Goal: Task Accomplishment & Management: Use online tool/utility

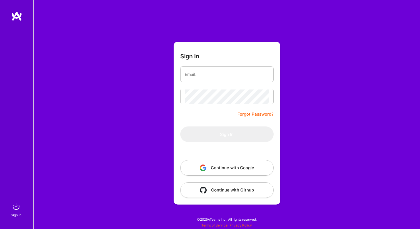
click at [238, 165] on button "Continue with Google" at bounding box center [226, 168] width 93 height 16
click at [229, 73] on input "email" at bounding box center [227, 74] width 84 height 14
type input "[EMAIL_ADDRESS][DOMAIN_NAME]"
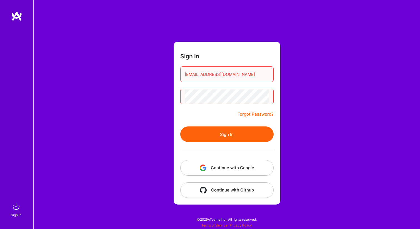
click at [234, 132] on button "Sign In" at bounding box center [226, 134] width 93 height 16
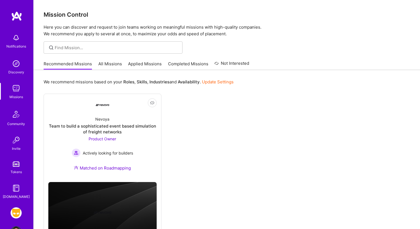
scroll to position [19, 0]
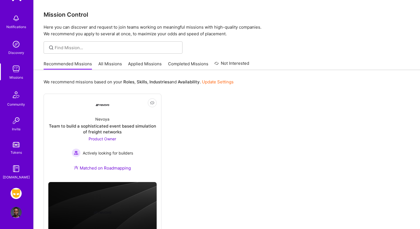
click at [13, 216] on img at bounding box center [16, 212] width 11 height 11
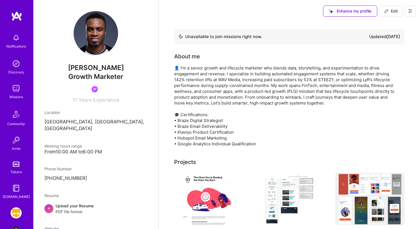
click at [18, 193] on img at bounding box center [16, 188] width 11 height 11
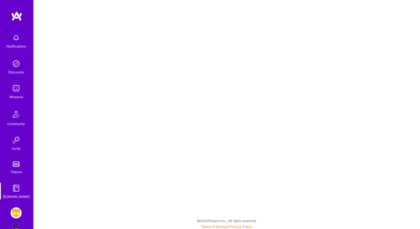
click at [18, 210] on img at bounding box center [16, 212] width 11 height 11
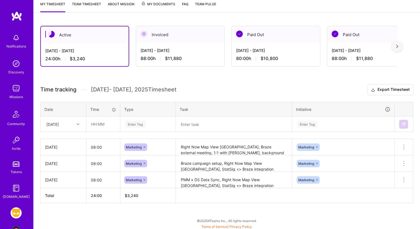
scroll to position [78, 0]
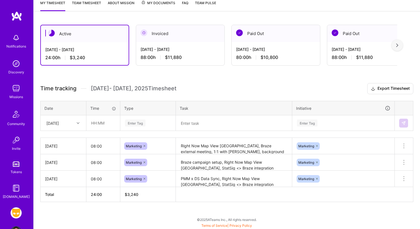
click at [77, 122] on icon at bounding box center [78, 123] width 3 height 3
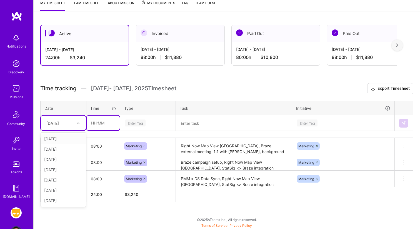
click at [92, 129] on input "text" at bounding box center [103, 123] width 33 height 15
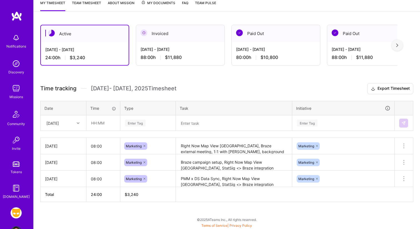
click at [74, 122] on div "[DATE]" at bounding box center [59, 122] width 31 height 9
type input "fri"
click at [78, 139] on div "[DATE]" at bounding box center [63, 139] width 45 height 10
click at [101, 123] on input "text" at bounding box center [103, 123] width 33 height 15
type input "08:00"
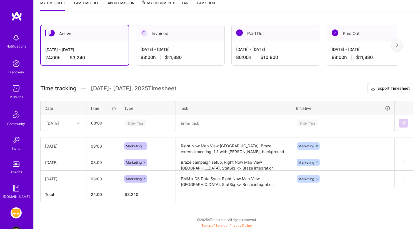
click at [221, 150] on textarea "Right Now Map View [GEOGRAPHIC_DATA], Braze external meeting, 1:1 with [PERSON_…" at bounding box center [233, 145] width 115 height 15
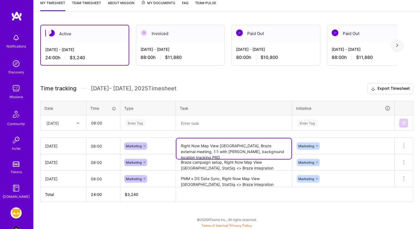
drag, startPoint x: 229, startPoint y: 145, endPoint x: 175, endPoint y: 146, distance: 53.6
click at [176, 145] on td "Right Now Map View [GEOGRAPHIC_DATA], Braze external meeting, 1:1 with [PERSON_…" at bounding box center [234, 146] width 116 height 16
click at [207, 126] on textarea at bounding box center [233, 123] width 115 height 14
paste textarea "Right Now Map View [GEOGRAPHIC_DATA]"
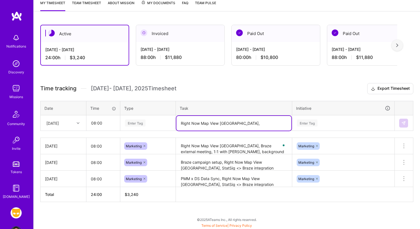
type textarea "Right Now Map View [GEOGRAPHIC_DATA],"
click at [239, 87] on h3 "Time tracking [DATE] - [DATE] Timesheet Export Timesheet" at bounding box center [226, 88] width 373 height 11
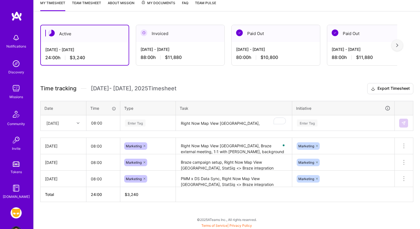
click at [139, 124] on div "Enter Tag" at bounding box center [135, 123] width 21 height 9
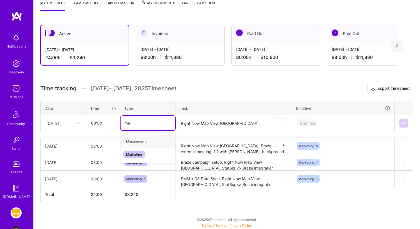
type input "mar"
click at [143, 143] on span "Marketing" at bounding box center [133, 142] width 21 height 8
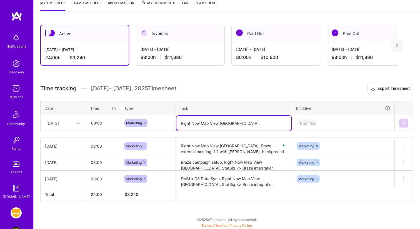
click at [242, 120] on textarea "Right Now Map View [GEOGRAPHIC_DATA]," at bounding box center [233, 123] width 115 height 15
type textarea "Right Now Map View [GEOGRAPHIC_DATA], background location tracking"
click at [305, 125] on div "Enter Tag" at bounding box center [344, 123] width 102 height 14
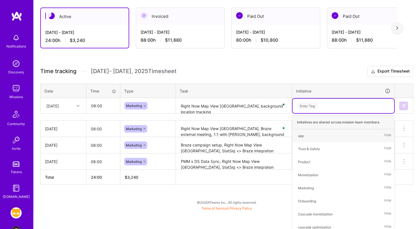
type input ","
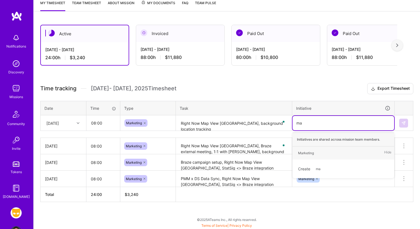
type input "mar"
click at [311, 151] on div "Marketing" at bounding box center [306, 153] width 16 height 6
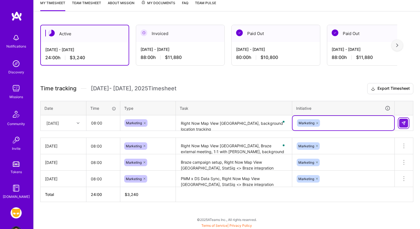
click at [403, 123] on img at bounding box center [403, 123] width 4 height 4
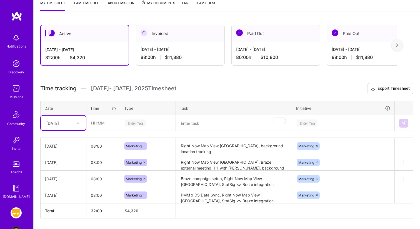
click at [75, 123] on div at bounding box center [78, 122] width 9 height 7
click at [67, 171] on div "[DATE]" at bounding box center [63, 169] width 45 height 10
click at [100, 120] on input "text" at bounding box center [103, 123] width 33 height 15
type input "08:00"
drag, startPoint x: 136, startPoint y: 124, endPoint x: 138, endPoint y: 120, distance: 3.9
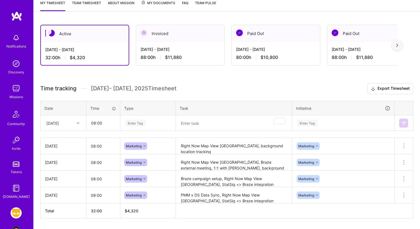
click at [136, 124] on div "Enter Tag" at bounding box center [135, 123] width 21 height 9
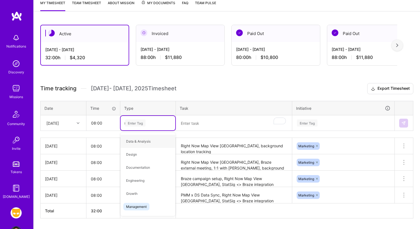
type input "ma"
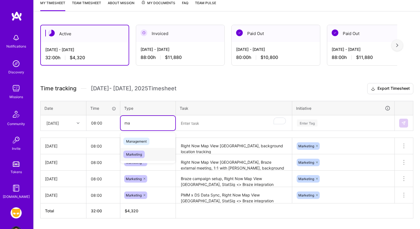
click at [138, 154] on span "Marketing" at bounding box center [133, 155] width 21 height 8
click at [201, 130] on textarea "To enrich screen reader interactions, please activate Accessibility in Grammarl…" at bounding box center [233, 123] width 115 height 15
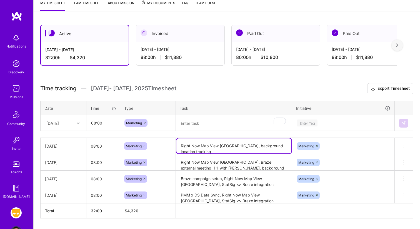
click at [227, 146] on textarea "Right Now Map View [GEOGRAPHIC_DATA], background location tracking" at bounding box center [233, 145] width 115 height 15
drag, startPoint x: 228, startPoint y: 145, endPoint x: 176, endPoint y: 145, distance: 52.2
click at [176, 145] on textarea "Right Now Map View [GEOGRAPHIC_DATA], background location tracking" at bounding box center [233, 145] width 115 height 15
click at [208, 121] on textarea "To enrich screen reader interactions, please activate Accessibility in Grammarl…" at bounding box center [233, 123] width 115 height 15
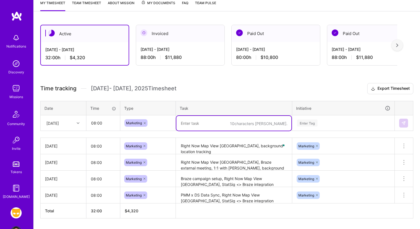
paste textarea "Right Now Map View [GEOGRAPHIC_DATA]"
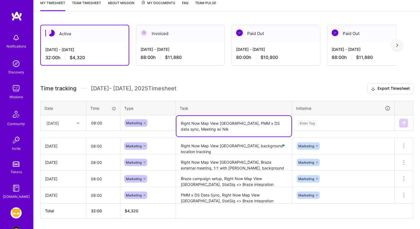
type textarea "Right Now Map View [GEOGRAPHIC_DATA], PMM x DS data sync, Meeting w/ Nik"
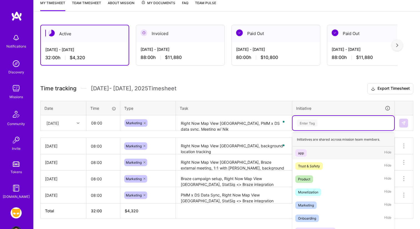
scroll to position [95, 0]
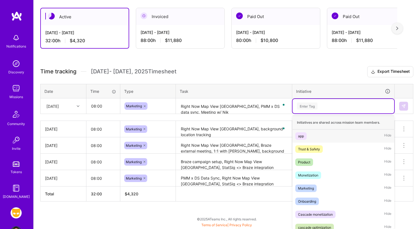
click at [312, 113] on div "option Marketing, selected. option app focused, 1 of 9. 9 results available. Us…" at bounding box center [344, 106] width 102 height 14
click at [310, 191] on span "Marketing" at bounding box center [305, 188] width 21 height 8
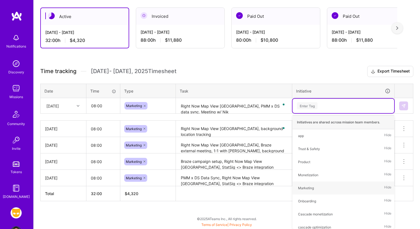
scroll to position [94, 0]
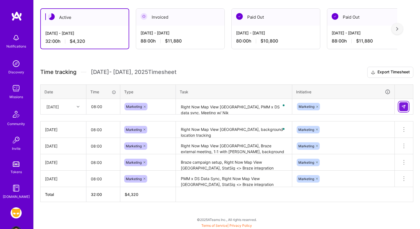
click at [401, 107] on button at bounding box center [403, 106] width 9 height 9
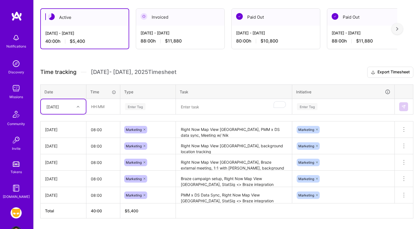
click at [72, 131] on div "[DATE]" at bounding box center [63, 130] width 37 height 6
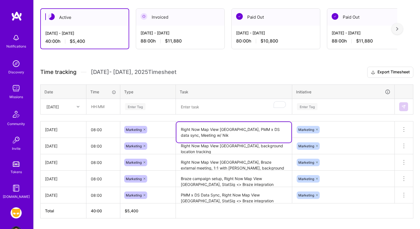
drag, startPoint x: 211, startPoint y: 134, endPoint x: 176, endPoint y: 129, distance: 35.3
click at [176, 129] on textarea "Right Now Map View [GEOGRAPHIC_DATA], PMM x DS data sync, Meeting w/ Nik" at bounding box center [233, 132] width 115 height 21
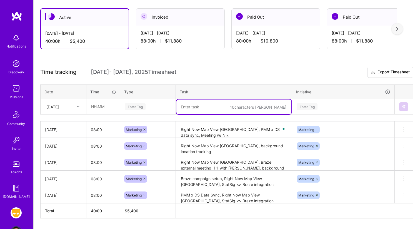
click at [201, 106] on textarea "To enrich screen reader interactions, please activate Accessibility in Grammarl…" at bounding box center [233, 106] width 115 height 15
paste textarea "Right Now Map View [GEOGRAPHIC_DATA], PMM x DS data sync, Meeting w/ Nik"
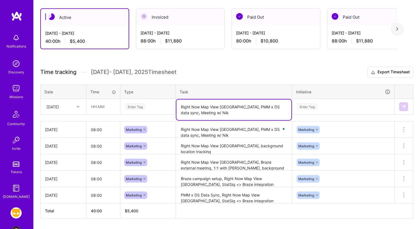
type textarea "Right Now Map View [GEOGRAPHIC_DATA], PMM x DS data sync, Meeting w/ Nik"
click at [408, 127] on button at bounding box center [404, 129] width 18 height 16
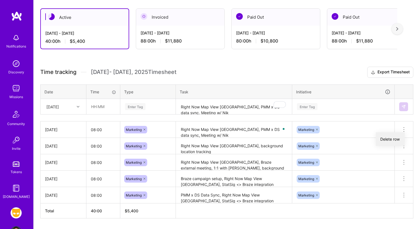
click at [393, 142] on button "Delete row" at bounding box center [390, 139] width 29 height 14
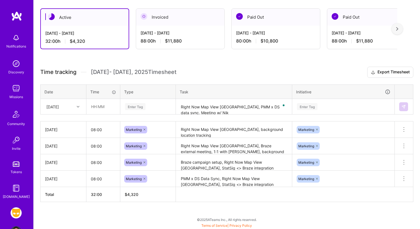
click at [137, 106] on div "Enter Tag" at bounding box center [135, 106] width 21 height 9
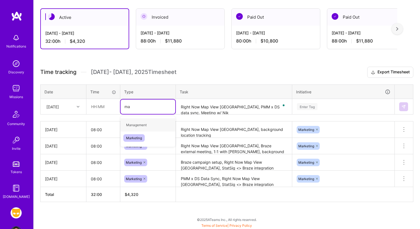
type input "mar"
click at [131, 126] on span "Marketing" at bounding box center [133, 125] width 21 height 8
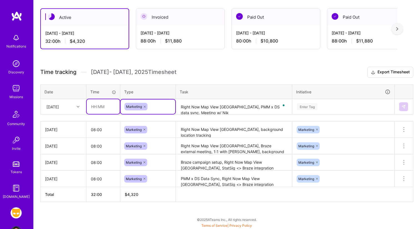
click at [106, 105] on input "text" at bounding box center [103, 106] width 33 height 15
type input "08:00"
click at [55, 104] on div "[DATE]" at bounding box center [52, 107] width 13 height 6
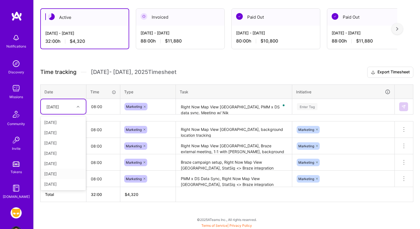
click at [68, 172] on div "[DATE]" at bounding box center [63, 174] width 45 height 10
click at [319, 106] on div "Enter Tag" at bounding box center [343, 106] width 94 height 7
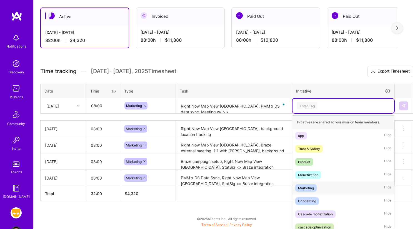
click at [328, 189] on div "Marketing Hide" at bounding box center [344, 187] width 102 height 13
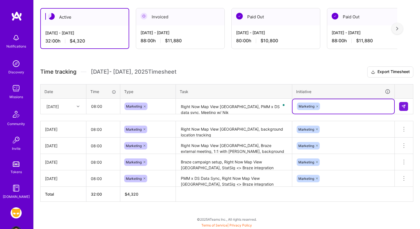
scroll to position [94, 0]
click at [404, 108] on button at bounding box center [403, 106] width 9 height 9
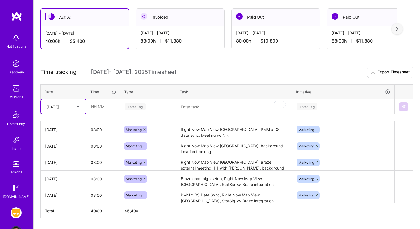
click at [194, 111] on textarea "To enrich screen reader interactions, please activate Accessibility in Grammarl…" at bounding box center [233, 106] width 115 height 15
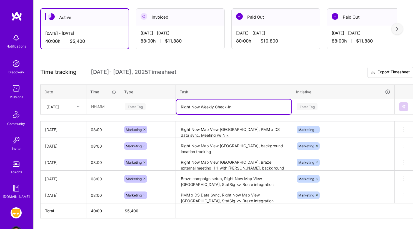
paste textarea "Right Now Map View [GEOGRAPHIC_DATA], PMM x DS data sync, Meeting w/ Nik"
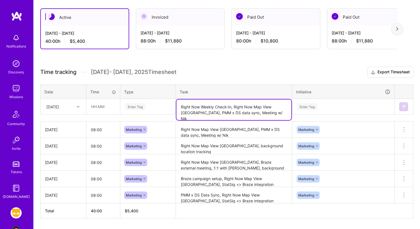
drag, startPoint x: 256, startPoint y: 114, endPoint x: 156, endPoint y: 114, distance: 99.7
click at [157, 114] on div "Time tracking [DATE] - [DATE] Timesheet Export Timesheet Date Time Type Task In…" at bounding box center [226, 143] width 373 height 152
type textarea "Right Now Weekly Check-In, Right Now Map View [GEOGRAPHIC_DATA], Braze Strategy…"
click at [133, 106] on div "Enter Tag" at bounding box center [135, 106] width 21 height 9
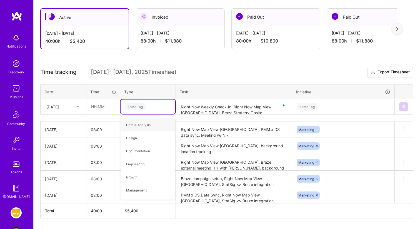
type input "mar"
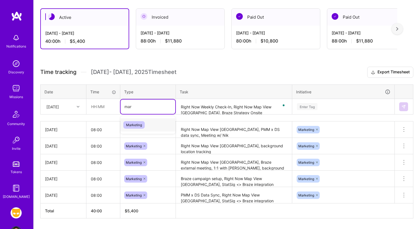
click at [137, 124] on span "Marketing" at bounding box center [133, 125] width 21 height 8
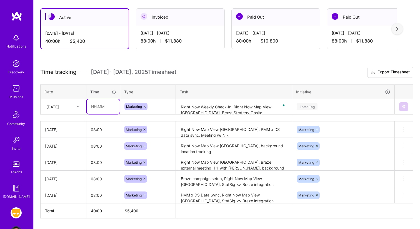
click at [106, 111] on input "text" at bounding box center [103, 106] width 33 height 15
type input "08:00"
click at [308, 106] on div "Enter Tag" at bounding box center [307, 106] width 21 height 9
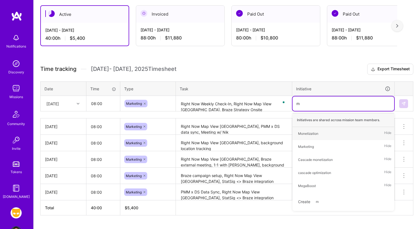
type input "ma"
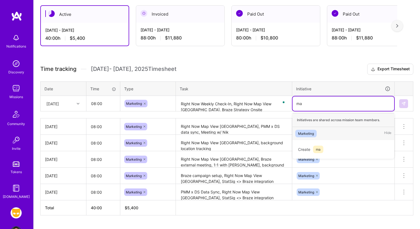
click at [314, 133] on span "Marketing" at bounding box center [305, 134] width 21 height 8
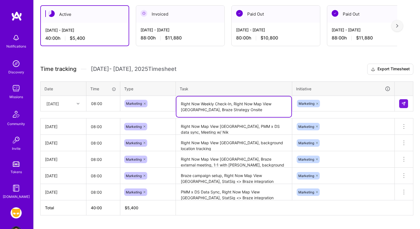
click at [209, 110] on textarea "Right Now Weekly Check-In, Right Now Map View [GEOGRAPHIC_DATA], Braze Strategy…" at bounding box center [233, 106] width 115 height 21
click at [225, 111] on textarea "Right Now Weekly Check-In, Right Now Map View [GEOGRAPHIC_DATA], Braze Strategy…" at bounding box center [233, 106] width 115 height 21
click at [210, 111] on textarea "Right Now Weekly Check-In, Right Now Map View [GEOGRAPHIC_DATA], Braze Strategy…" at bounding box center [233, 106] width 115 height 21
type textarea "Right Now Weekly Check-In, Right Now Map View [GEOGRAPHIC_DATA], Braze strategy…"
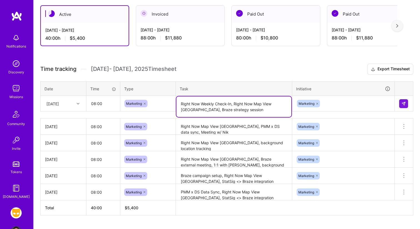
click at [71, 102] on div "[DATE]" at bounding box center [59, 103] width 31 height 9
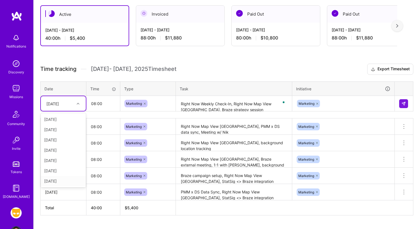
click at [67, 182] on div "[DATE]" at bounding box center [63, 181] width 45 height 10
click at [403, 104] on img at bounding box center [403, 103] width 4 height 4
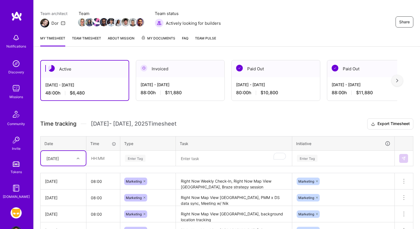
scroll to position [0, 0]
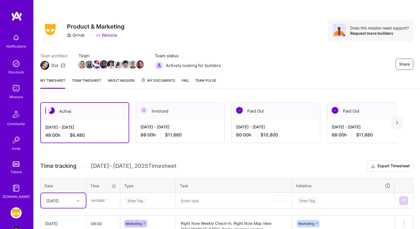
click at [88, 78] on link "Team timesheet" at bounding box center [86, 83] width 29 height 11
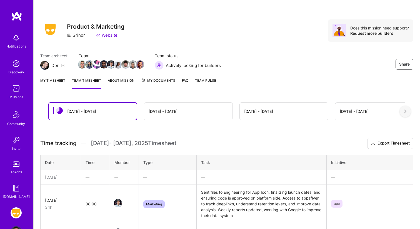
click at [118, 77] on div "My timesheet Team timesheet About Mission My Documents FAQ Team Pulse" at bounding box center [227, 81] width 386 height 16
click at [133, 81] on link "About Mission" at bounding box center [121, 83] width 27 height 11
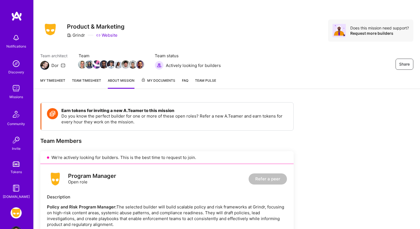
click at [161, 79] on span "My Documents" at bounding box center [158, 81] width 34 height 6
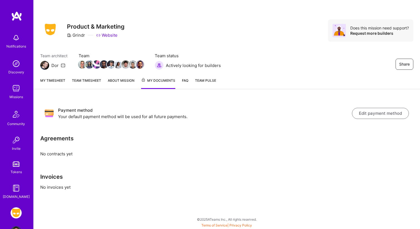
click at [184, 80] on link "FAQ" at bounding box center [185, 83] width 6 height 11
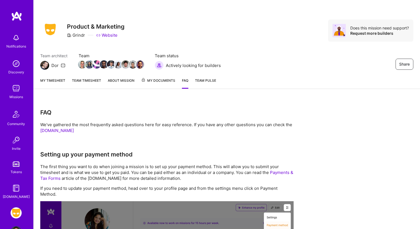
click at [204, 81] on span "Team Pulse" at bounding box center [205, 80] width 21 height 4
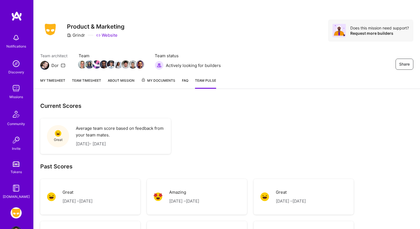
click at [130, 81] on link "About Mission" at bounding box center [121, 83] width 27 height 11
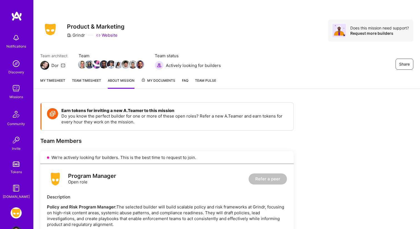
click at [157, 81] on span "My Documents" at bounding box center [158, 81] width 34 height 6
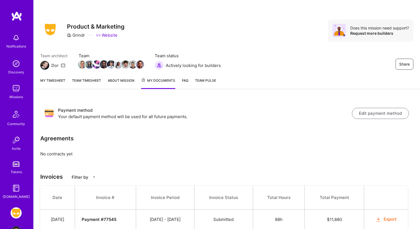
click at [186, 77] on div "My timesheet Team timesheet About Mission My Documents FAQ Team Pulse" at bounding box center [227, 81] width 386 height 16
click at [186, 79] on link "FAQ" at bounding box center [185, 83] width 6 height 11
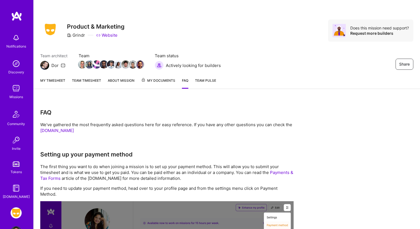
click at [202, 81] on span "Team Pulse" at bounding box center [205, 80] width 21 height 4
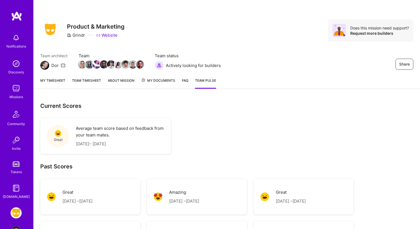
click at [63, 81] on link "My timesheet" at bounding box center [52, 83] width 25 height 11
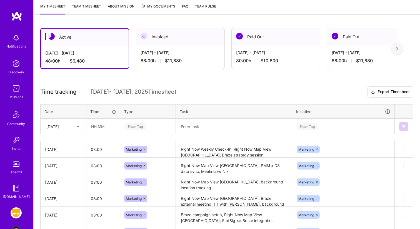
scroll to position [75, 0]
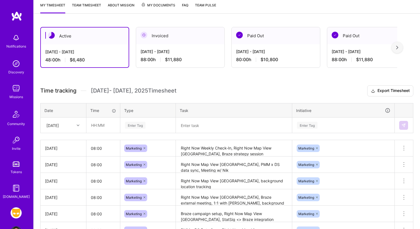
click at [177, 34] on div "Invoiced" at bounding box center [180, 35] width 88 height 17
